Goal: Obtain resource: Obtain resource

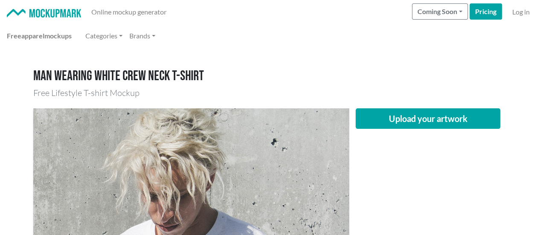
click at [43, 15] on img at bounding box center [44, 13] width 74 height 9
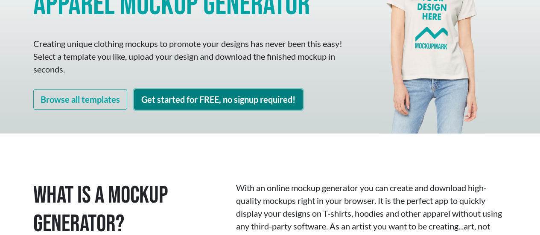
click at [169, 99] on link "Get started for FREE, no signup required!" at bounding box center [218, 99] width 169 height 20
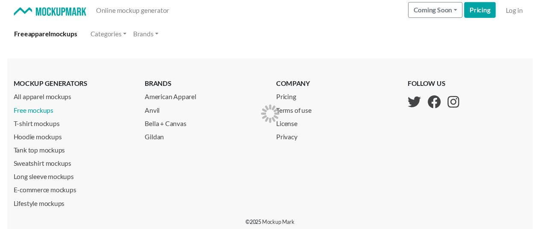
scroll to position [2, 0]
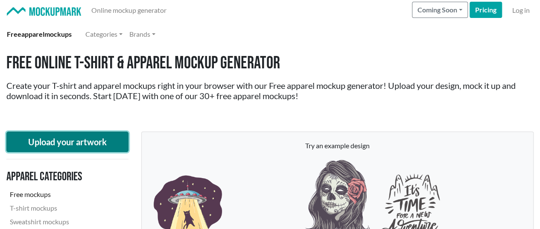
click at [84, 142] on button "Upload your artwork" at bounding box center [67, 141] width 122 height 20
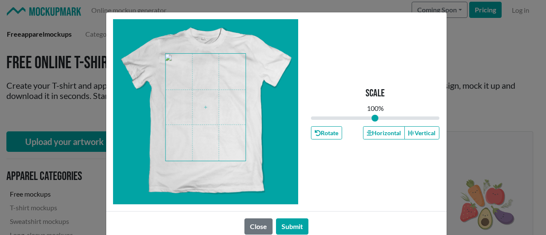
click at [197, 99] on span at bounding box center [206, 107] width 80 height 107
drag, startPoint x: 372, startPoint y: 119, endPoint x: 383, endPoint y: 120, distance: 11.1
type input "1.19"
click at [383, 120] on input "range" at bounding box center [375, 117] width 129 height 9
click at [205, 99] on span at bounding box center [206, 107] width 80 height 107
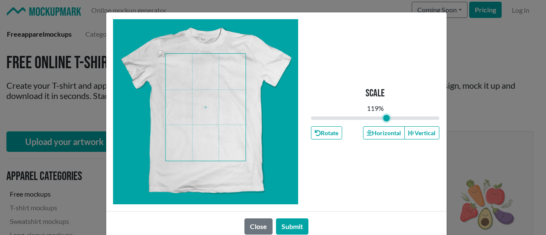
click at [219, 122] on span at bounding box center [206, 107] width 80 height 107
click at [285, 222] on button "Submit" at bounding box center [292, 226] width 32 height 16
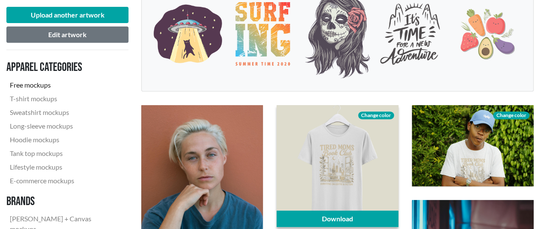
scroll to position [258, 0]
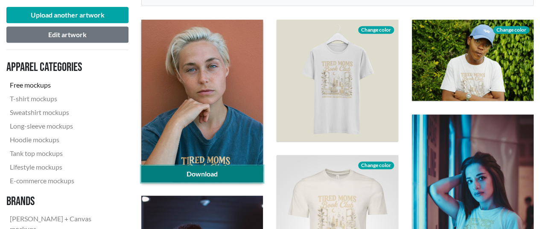
click at [221, 175] on link "Download" at bounding box center [202, 174] width 122 height 16
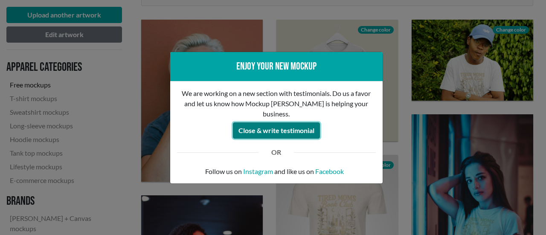
click at [276, 122] on button "Close & write testimonial" at bounding box center [276, 130] width 87 height 16
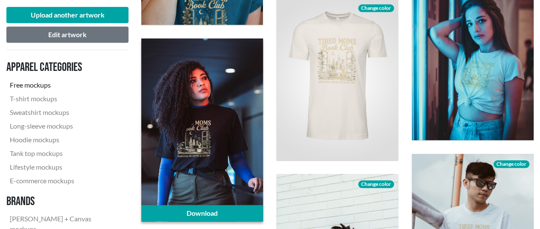
scroll to position [428, 0]
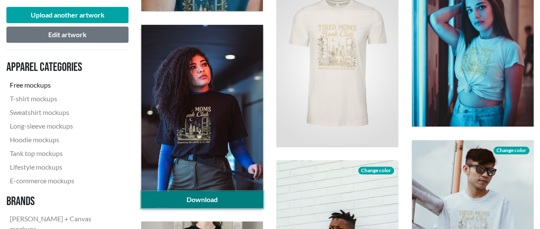
click at [215, 199] on link "Download" at bounding box center [202, 199] width 122 height 16
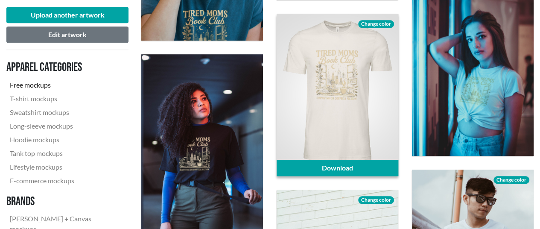
scroll to position [386, 0]
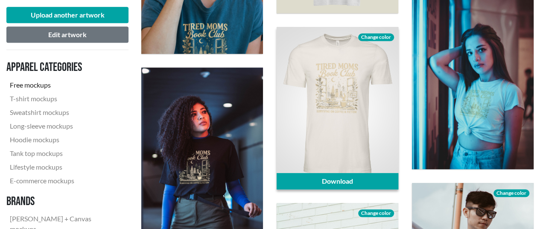
click at [378, 33] on span "Change color" at bounding box center [376, 37] width 36 height 8
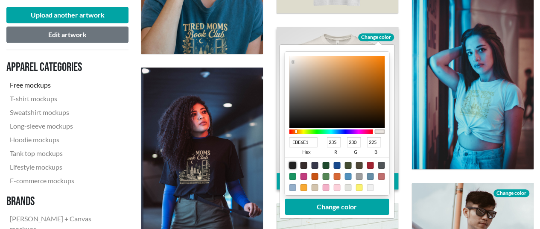
click at [291, 166] on div at bounding box center [292, 165] width 7 height 7
type input "1F1F1F"
type input "31"
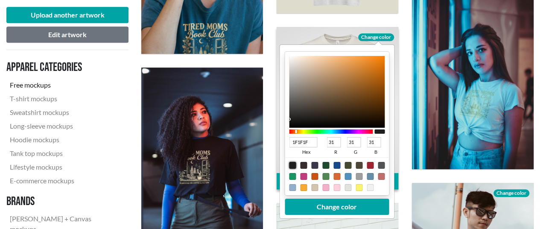
type input "060606"
type input "6"
click at [289, 125] on div at bounding box center [337, 92] width 96 height 72
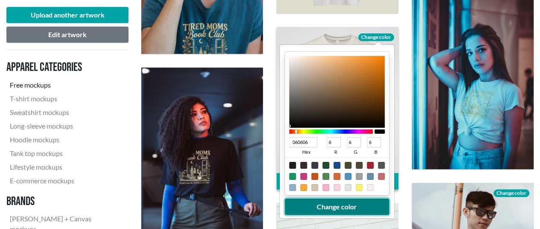
click at [322, 209] on button "Change color" at bounding box center [337, 206] width 104 height 16
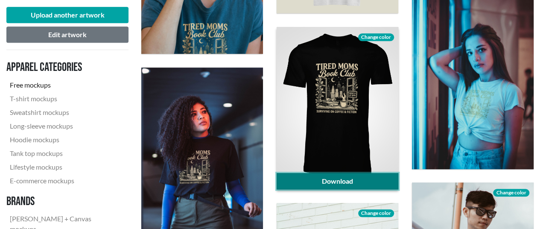
click at [364, 180] on link "Download" at bounding box center [337, 181] width 122 height 16
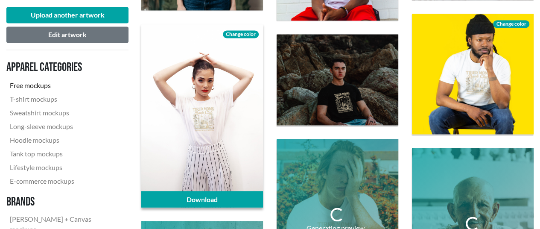
scroll to position [727, 0]
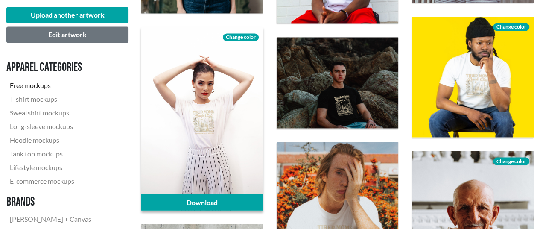
click at [247, 38] on span "Change color" at bounding box center [241, 37] width 36 height 8
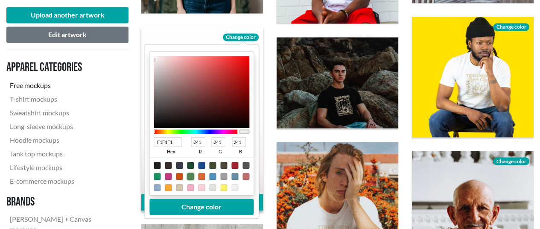
click at [189, 176] on div at bounding box center [190, 176] width 7 height 7
type input "548655"
type input "84"
type input "134"
type input "85"
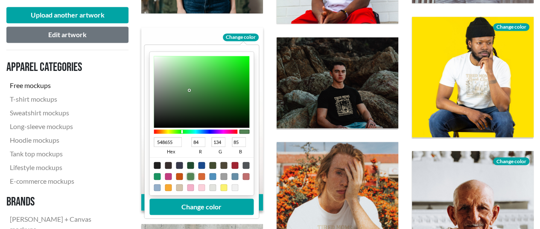
type input "5B745C"
type input "91"
type input "116"
type input "92"
click at [174, 94] on div at bounding box center [202, 92] width 96 height 72
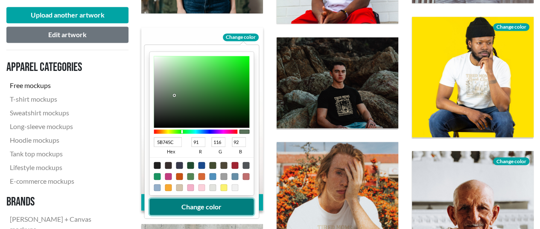
click at [197, 206] on button "Change color" at bounding box center [201, 206] width 104 height 16
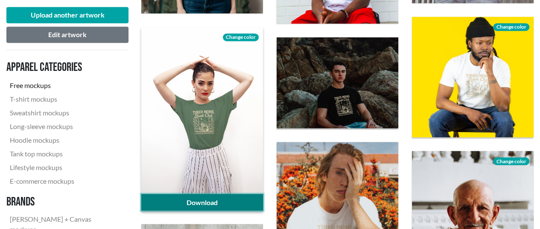
click at [235, 202] on link "Download" at bounding box center [202, 202] width 122 height 16
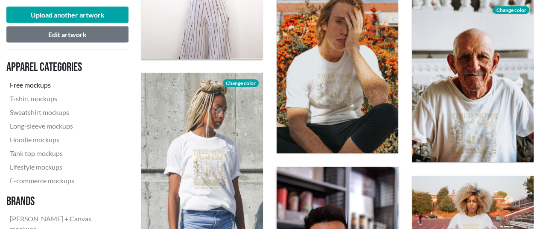
scroll to position [898, 0]
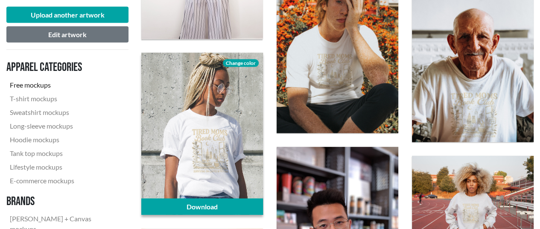
click at [244, 63] on span "Change color" at bounding box center [241, 63] width 36 height 8
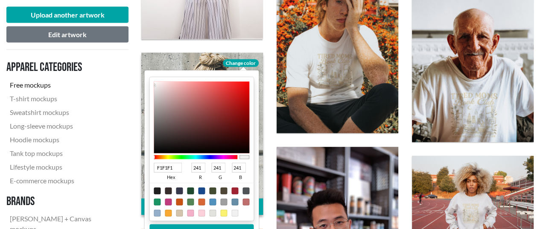
click at [201, 191] on div at bounding box center [201, 190] width 7 height 7
type input "18498C"
type input "24"
type input "73"
type input "140"
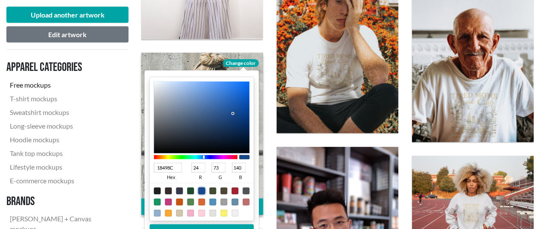
type input "1D3C65"
type input "29"
type input "60"
type input "101"
click at [221, 124] on div at bounding box center [202, 117] width 96 height 72
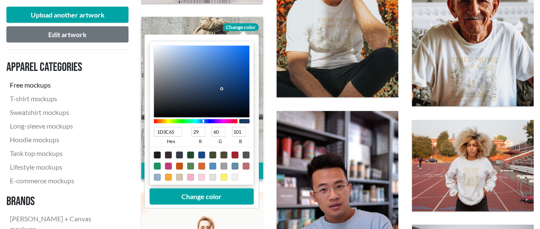
scroll to position [983, 0]
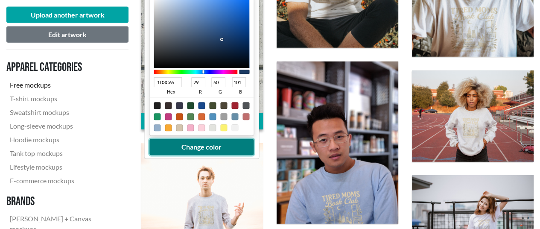
click at [237, 146] on button "Change color" at bounding box center [201, 147] width 104 height 16
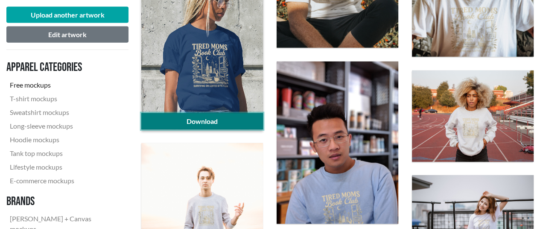
click at [218, 121] on link "Download" at bounding box center [202, 121] width 122 height 16
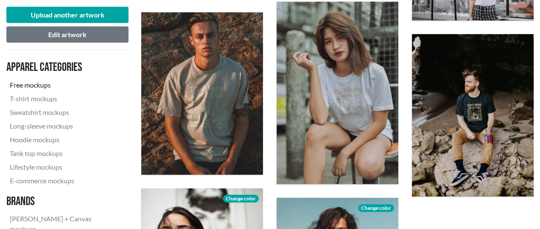
scroll to position [1239, 0]
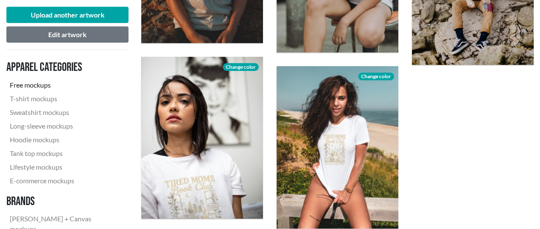
scroll to position [1409, 0]
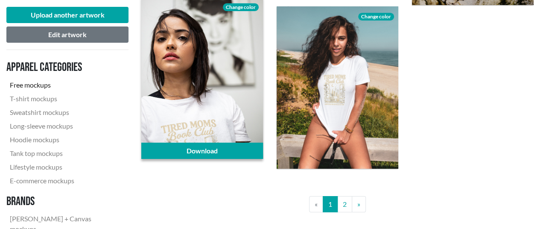
click at [247, 7] on span "Change color" at bounding box center [241, 7] width 36 height 8
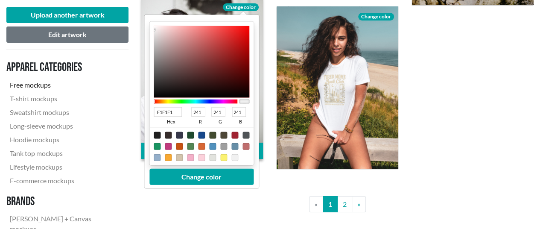
type input "4C0808"
type input "76"
type input "8"
click at [239, 76] on div at bounding box center [202, 62] width 96 height 72
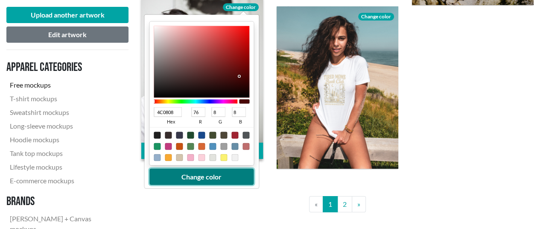
click at [231, 173] on button "Change color" at bounding box center [201, 176] width 104 height 16
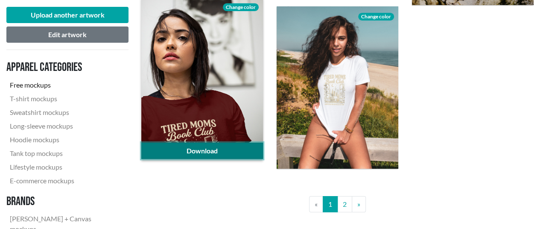
click at [214, 147] on link "Download" at bounding box center [202, 150] width 122 height 16
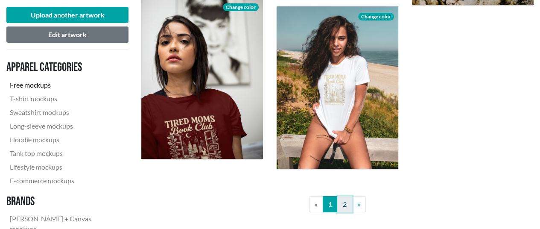
click at [343, 203] on link "2" at bounding box center [344, 204] width 15 height 16
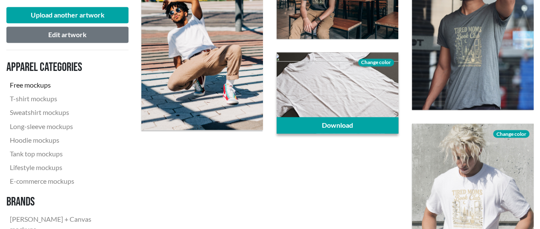
scroll to position [683, 0]
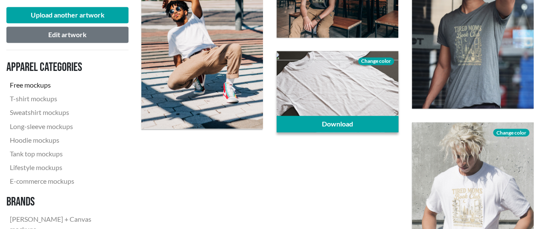
click at [369, 60] on span "Change color" at bounding box center [376, 61] width 36 height 8
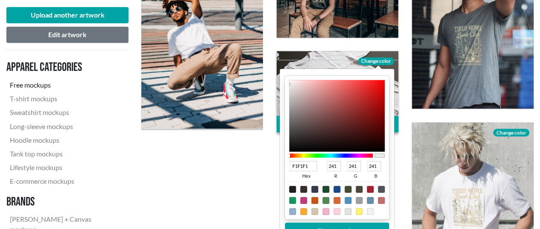
click at [380, 187] on div at bounding box center [381, 189] width 7 height 7
type input "505457"
type input "80"
type input "84"
type input "87"
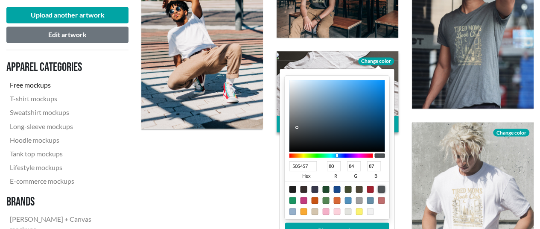
click at [370, 200] on div at bounding box center [369, 200] width 7 height 7
type input "668EA7"
type input "102"
type input "142"
type input "167"
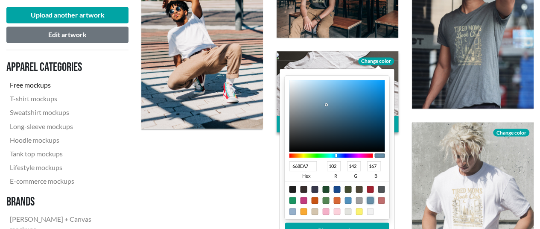
click at [315, 189] on div at bounding box center [314, 189] width 7 height 7
type input "37384A"
type input "55"
type input "56"
type input "74"
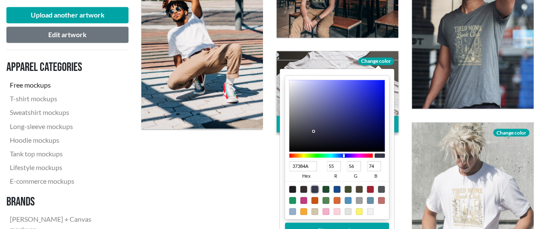
type input "44455D"
type input "68"
type input "69"
type input "93"
click at [314, 125] on div at bounding box center [337, 116] width 96 height 72
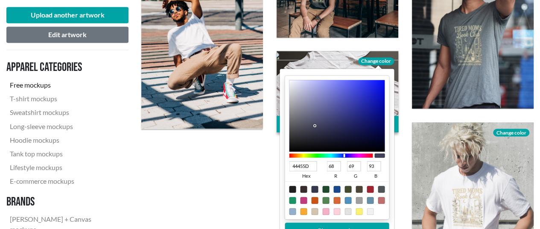
type input "2B2C3C"
type input "43"
type input "44"
type input "60"
click at [315, 134] on div at bounding box center [337, 116] width 96 height 72
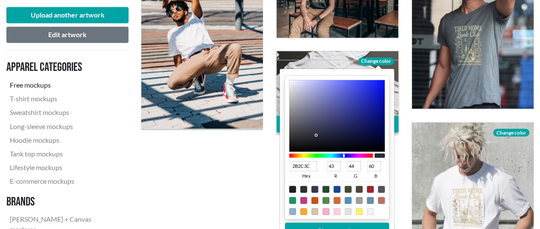
type input "3B3C4E"
type input "59"
type input "60"
type input "78"
click at [311, 129] on div at bounding box center [337, 116] width 96 height 72
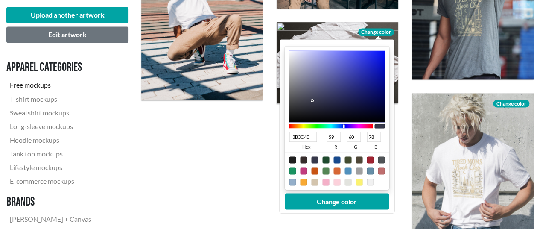
scroll to position [768, 0]
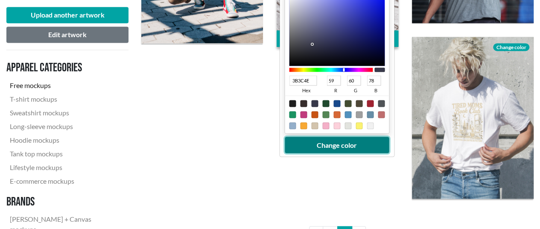
click at [357, 145] on button "Change color" at bounding box center [337, 145] width 104 height 16
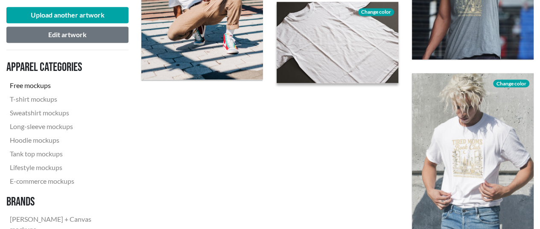
scroll to position [683, 0]
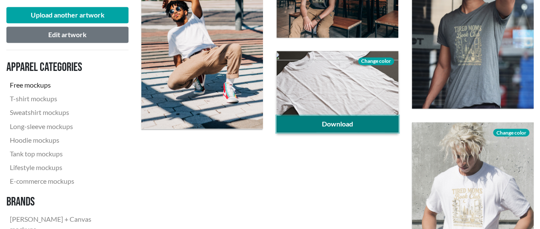
click at [367, 122] on link "Download" at bounding box center [337, 124] width 122 height 16
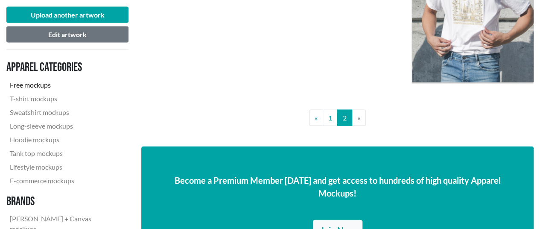
scroll to position [896, 0]
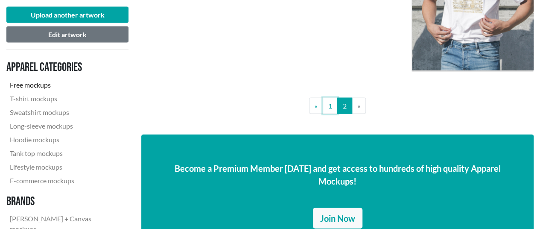
click at [328, 108] on link "1" at bounding box center [330, 106] width 15 height 16
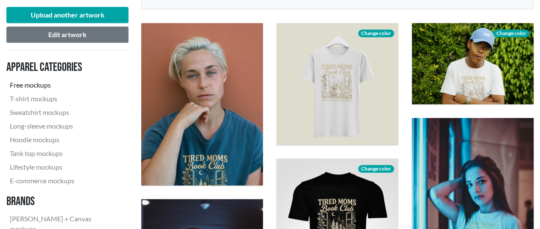
scroll to position [213, 0]
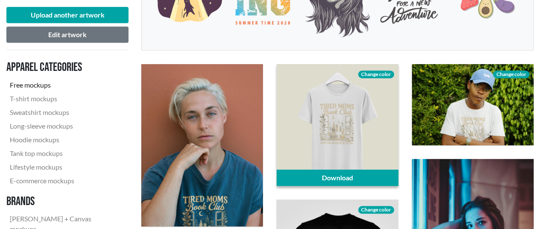
click at [363, 75] on span "Change color" at bounding box center [376, 74] width 36 height 8
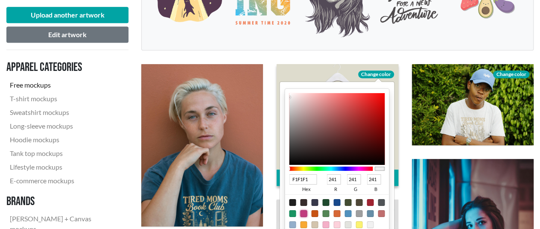
click at [304, 212] on div at bounding box center [303, 213] width 7 height 7
type input "C13C7E"
type input "193"
type input "60"
type input "126"
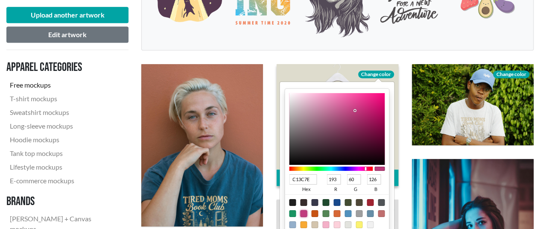
type input "AD095B"
type input "173"
type input "9"
type input "91"
click at [379, 116] on div at bounding box center [337, 129] width 96 height 72
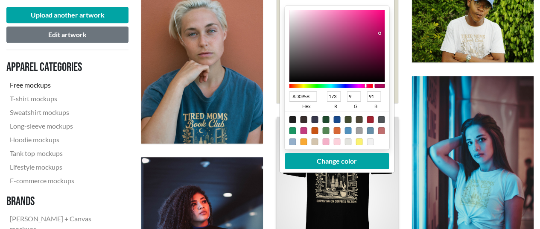
scroll to position [299, 0]
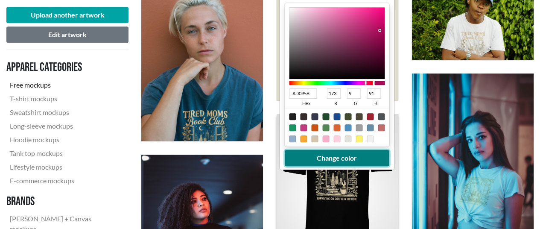
click at [349, 156] on button "Change color" at bounding box center [337, 158] width 104 height 16
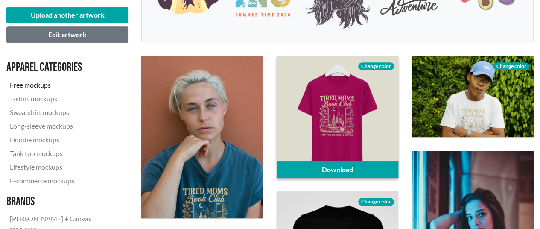
scroll to position [213, 0]
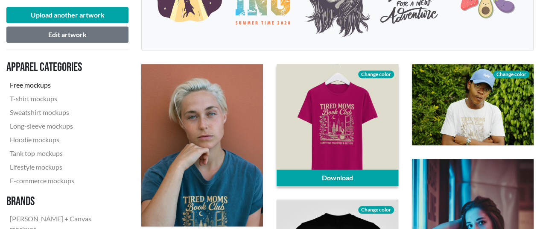
click at [384, 71] on span "Change color" at bounding box center [376, 74] width 36 height 8
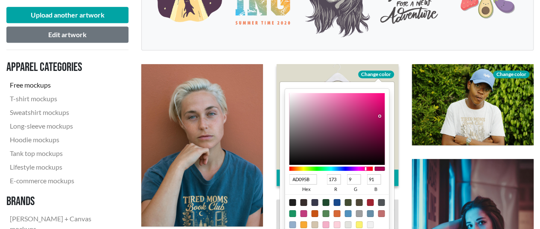
type input "71053B"
type input "113"
type input "5"
type input "59"
click at [379, 133] on div at bounding box center [337, 129] width 96 height 72
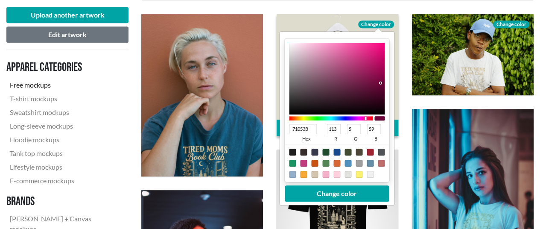
scroll to position [299, 0]
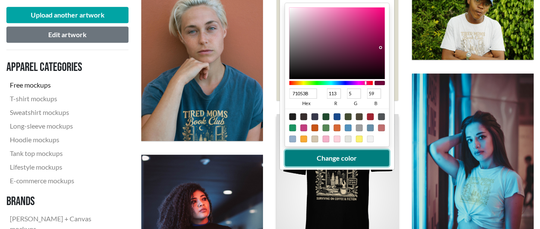
click at [357, 157] on button "Change color" at bounding box center [337, 158] width 104 height 16
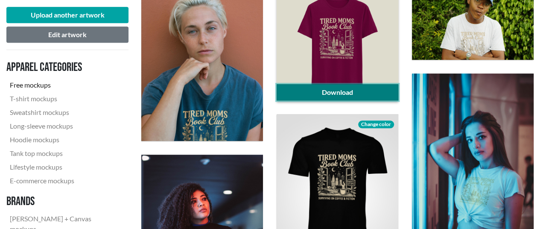
click at [356, 91] on link "Download" at bounding box center [337, 92] width 122 height 16
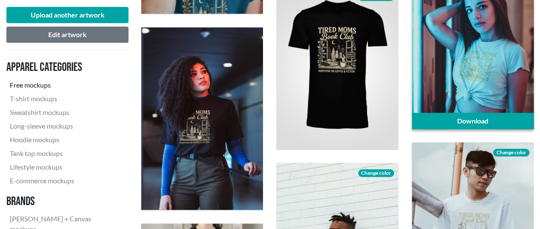
scroll to position [427, 0]
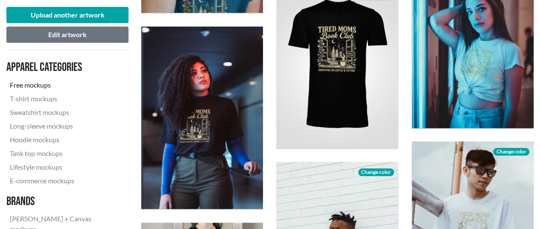
click at [535, 132] on div "Download" at bounding box center [472, 37] width 135 height 196
